Goal: Find specific page/section: Find specific page/section

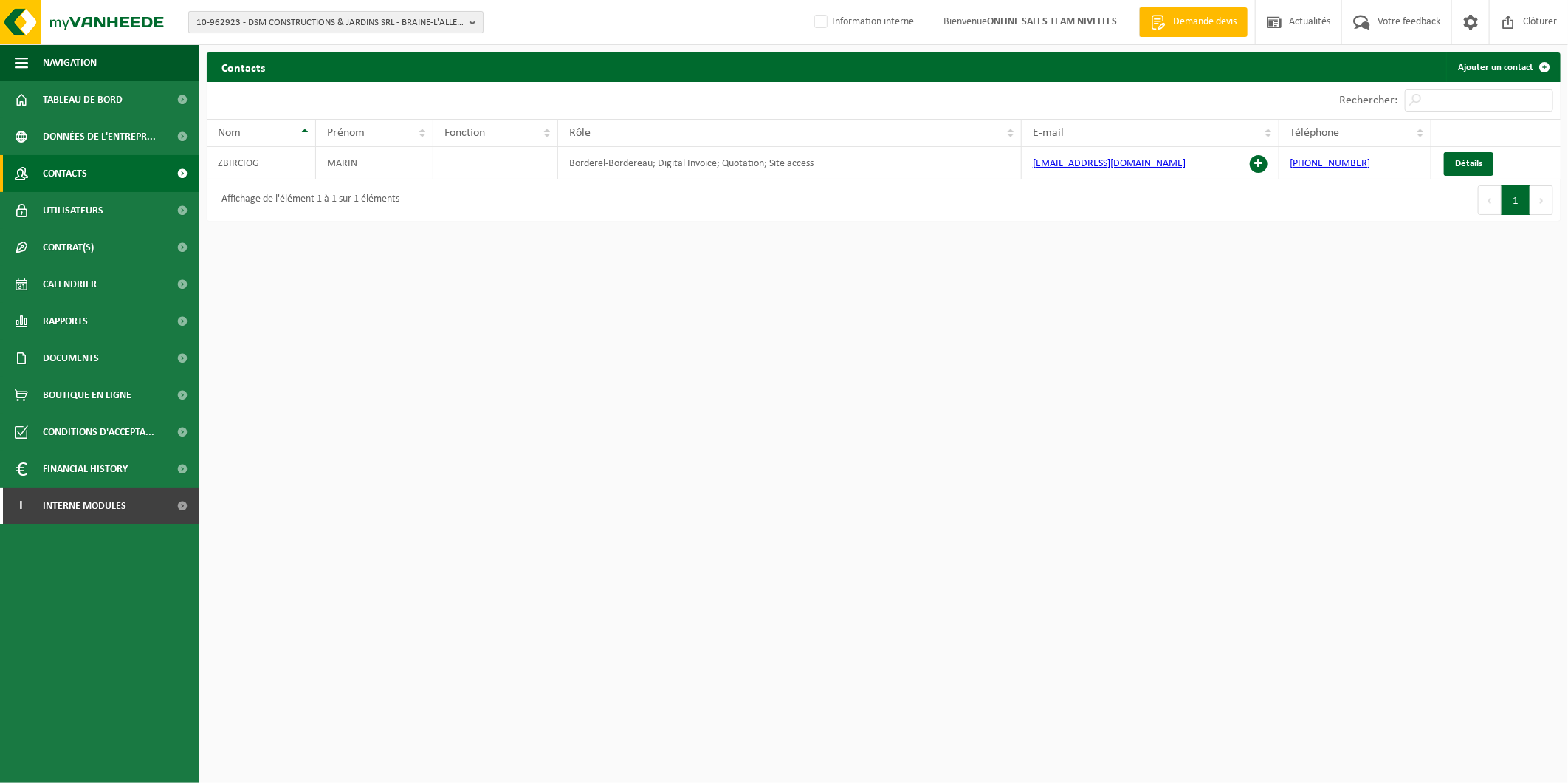
click at [350, 16] on span "10-962923 - DSM CONSTRUCTIONS & JARDINS SRL - BRAINE-L'ALLEUD" at bounding box center [330, 23] width 268 height 22
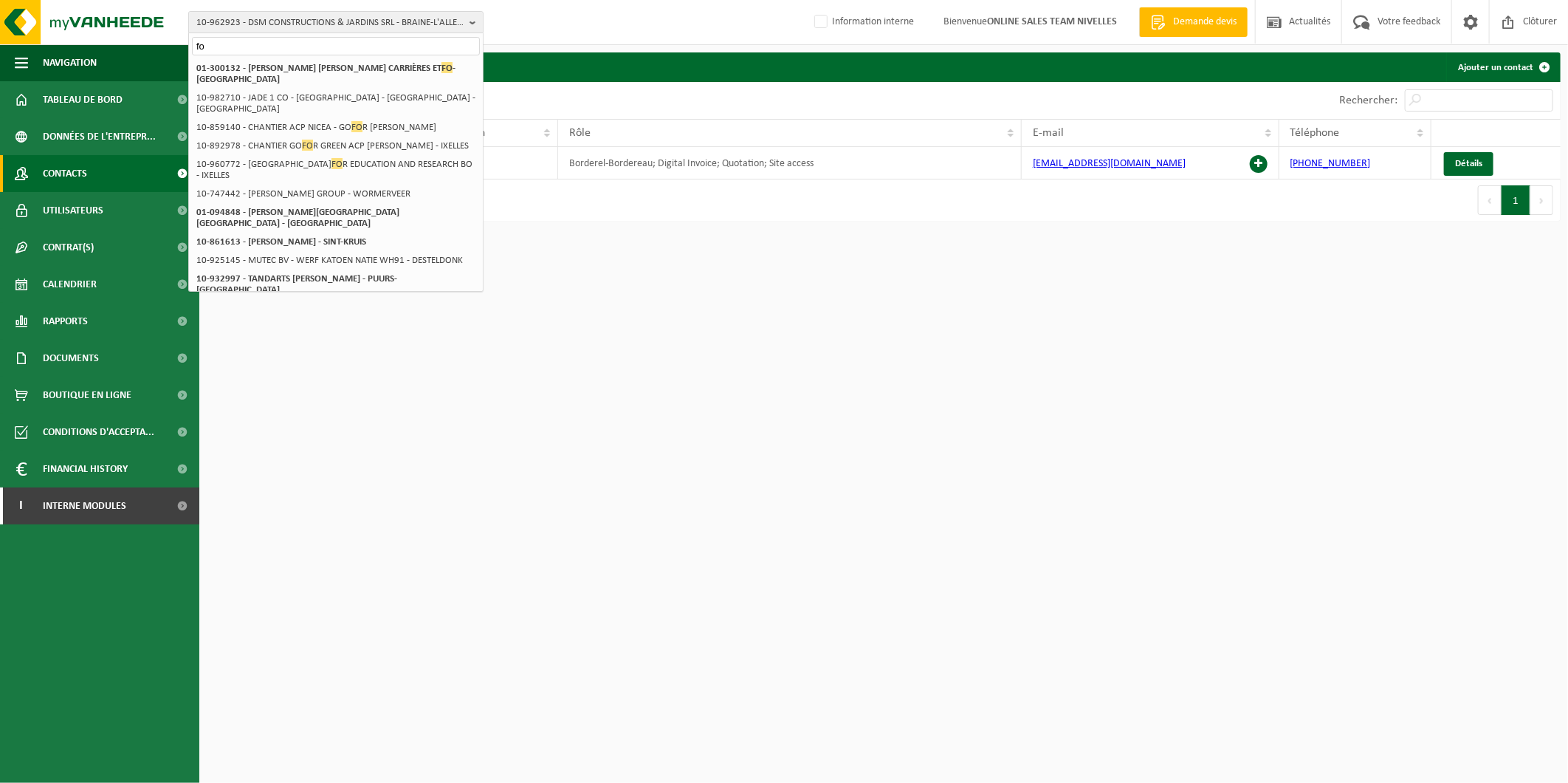
type input "f"
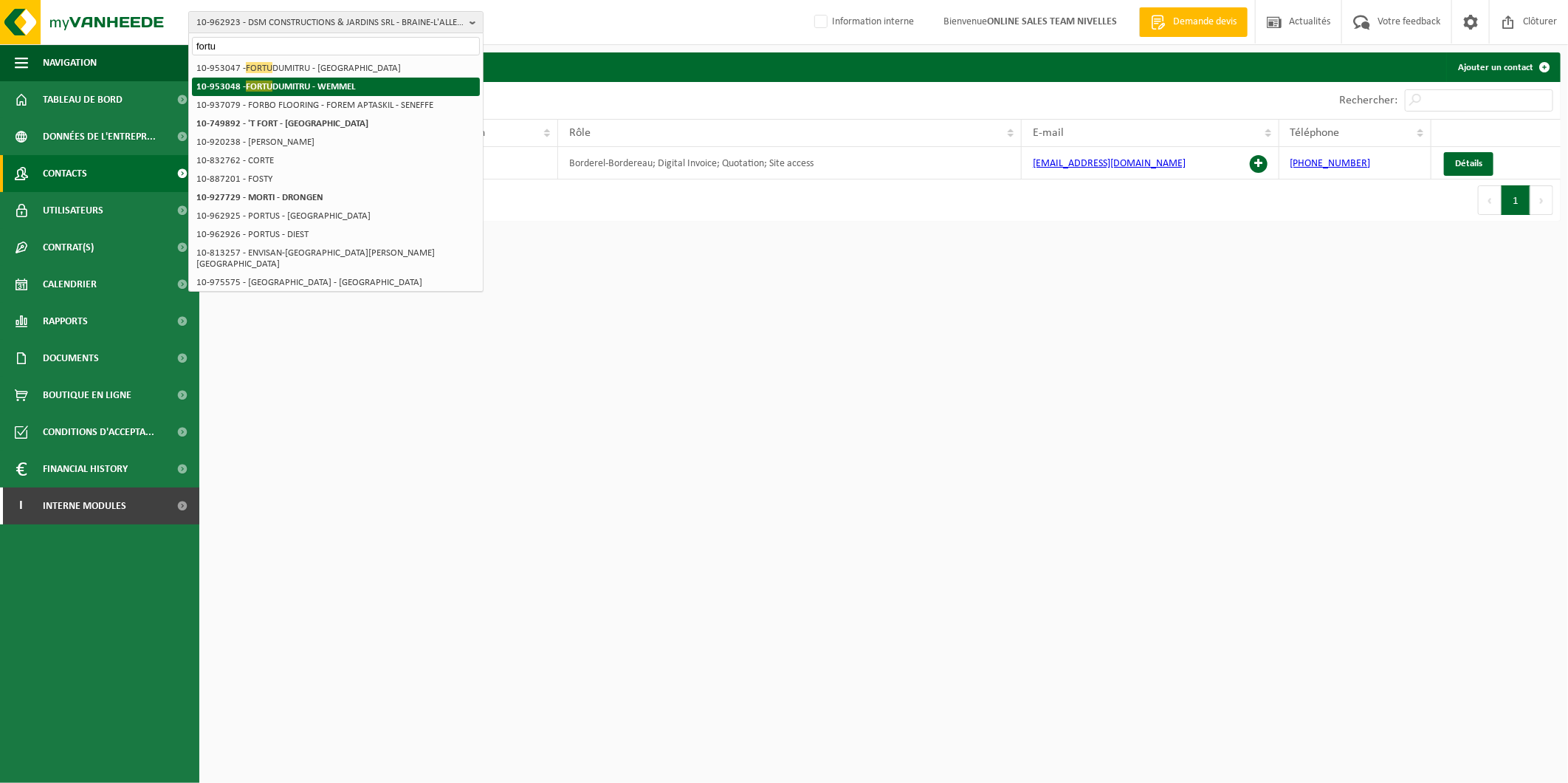
type input "fortu"
click at [307, 91] on strong "10-953048 - FORTU DUMITRU - WEMMEL" at bounding box center [276, 86] width 160 height 11
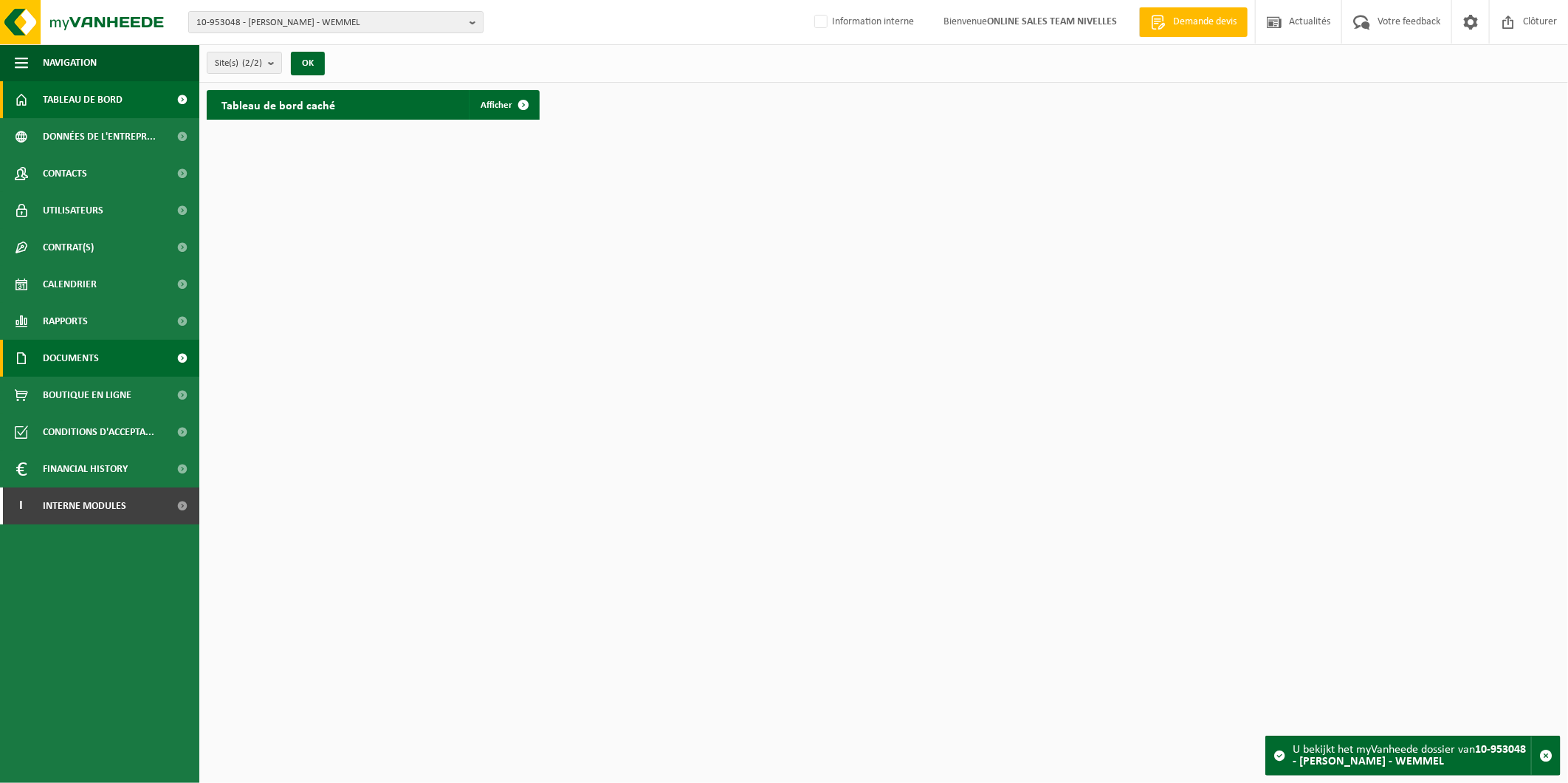
click at [94, 359] on span "Documents" at bounding box center [71, 358] width 56 height 37
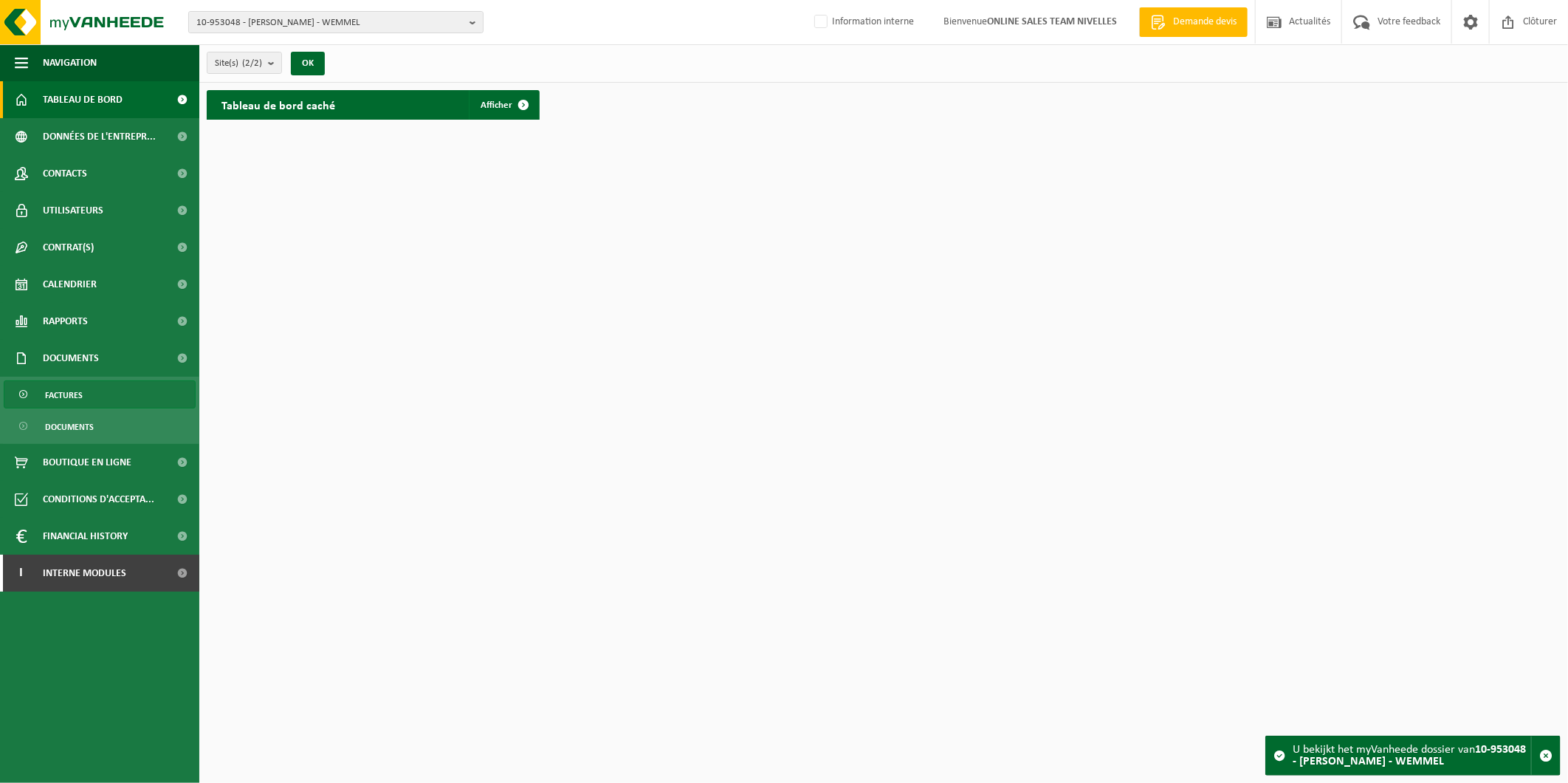
click at [71, 403] on span "Factures" at bounding box center [64, 395] width 38 height 28
